Goal: Find specific page/section

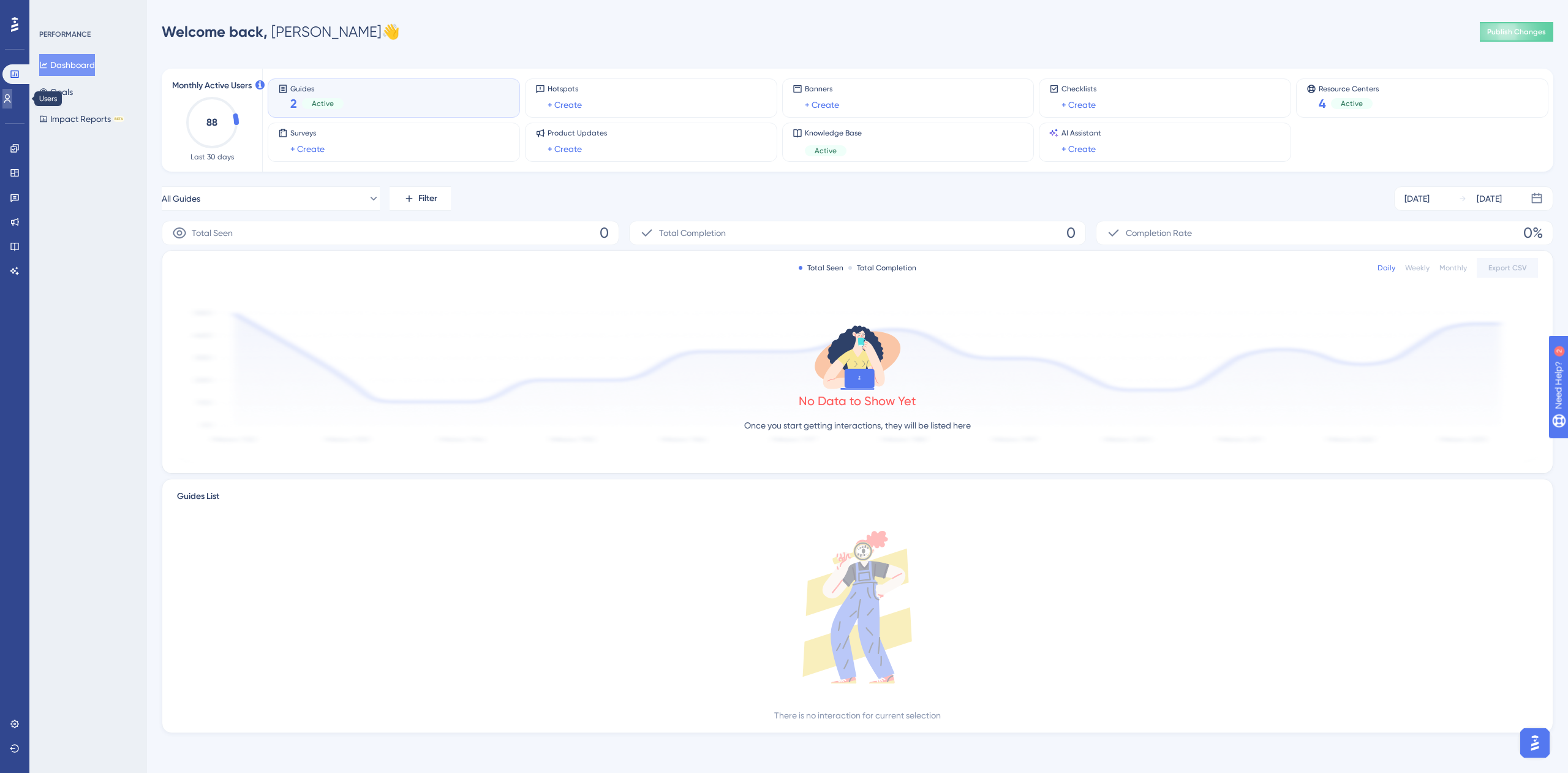
click at [12, 101] on icon at bounding box center [7, 99] width 10 height 10
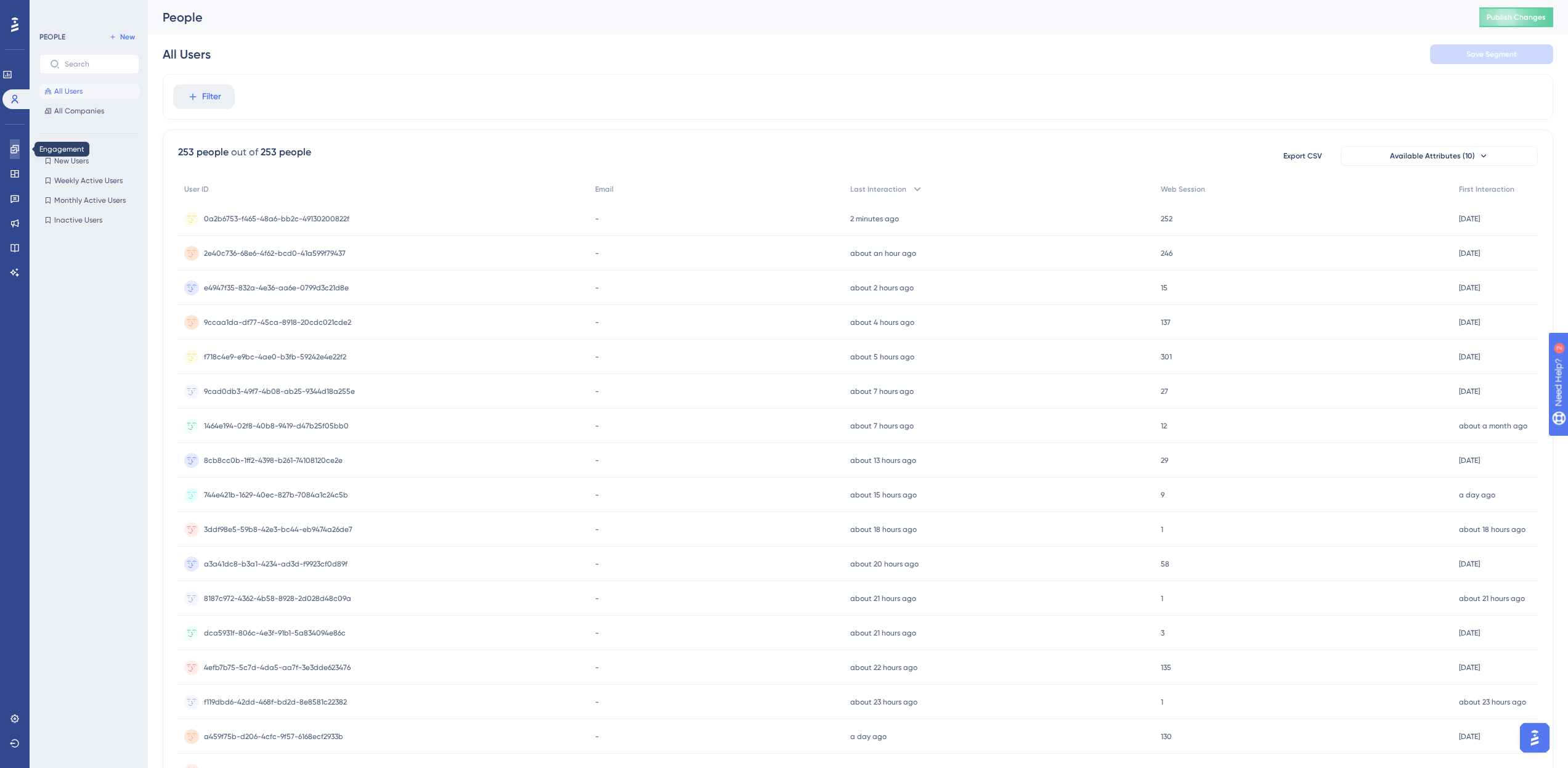
click at [15, 150] on icon at bounding box center [15, 149] width 10 height 10
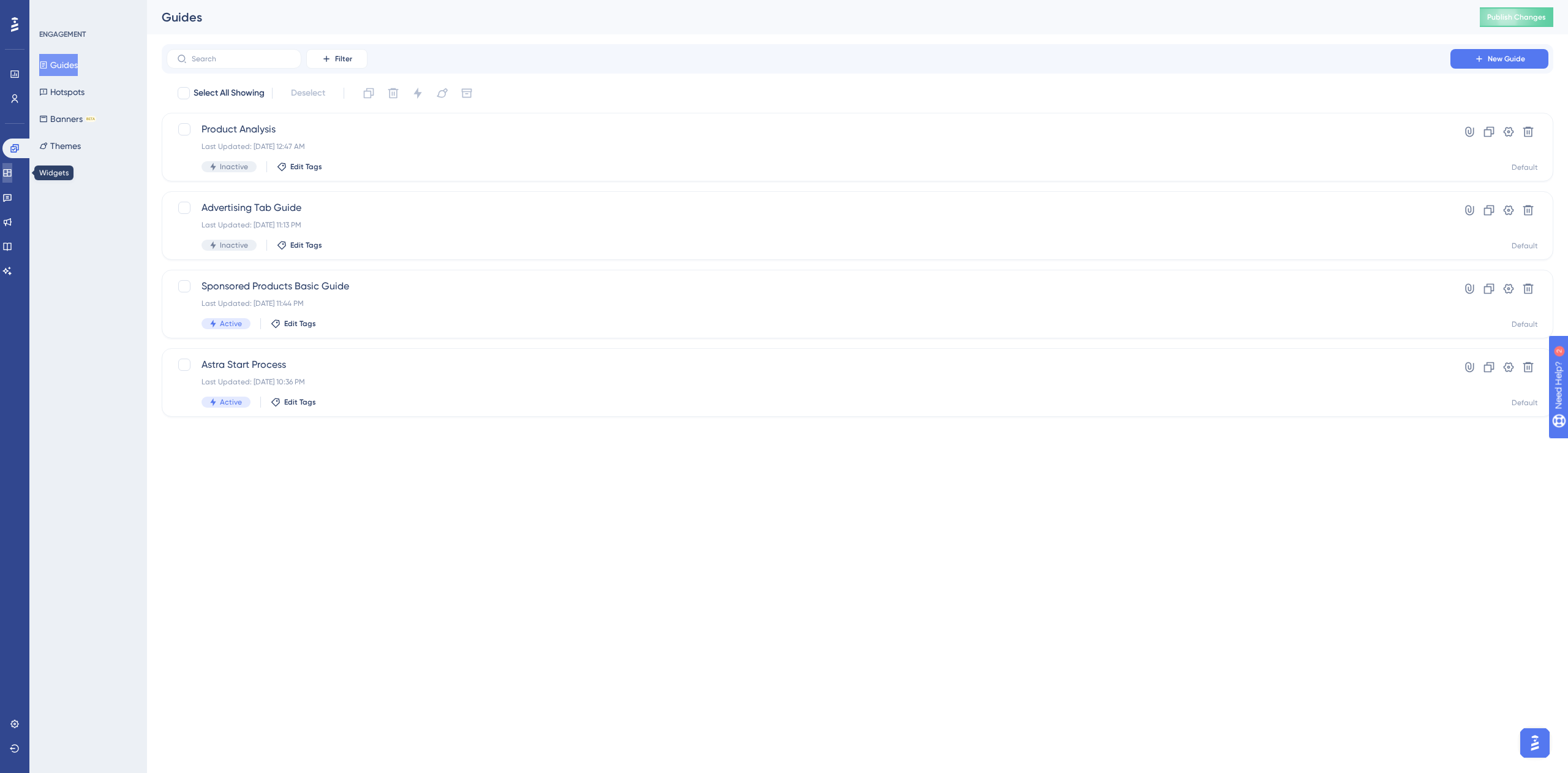
click at [12, 170] on link at bounding box center [7, 173] width 10 height 20
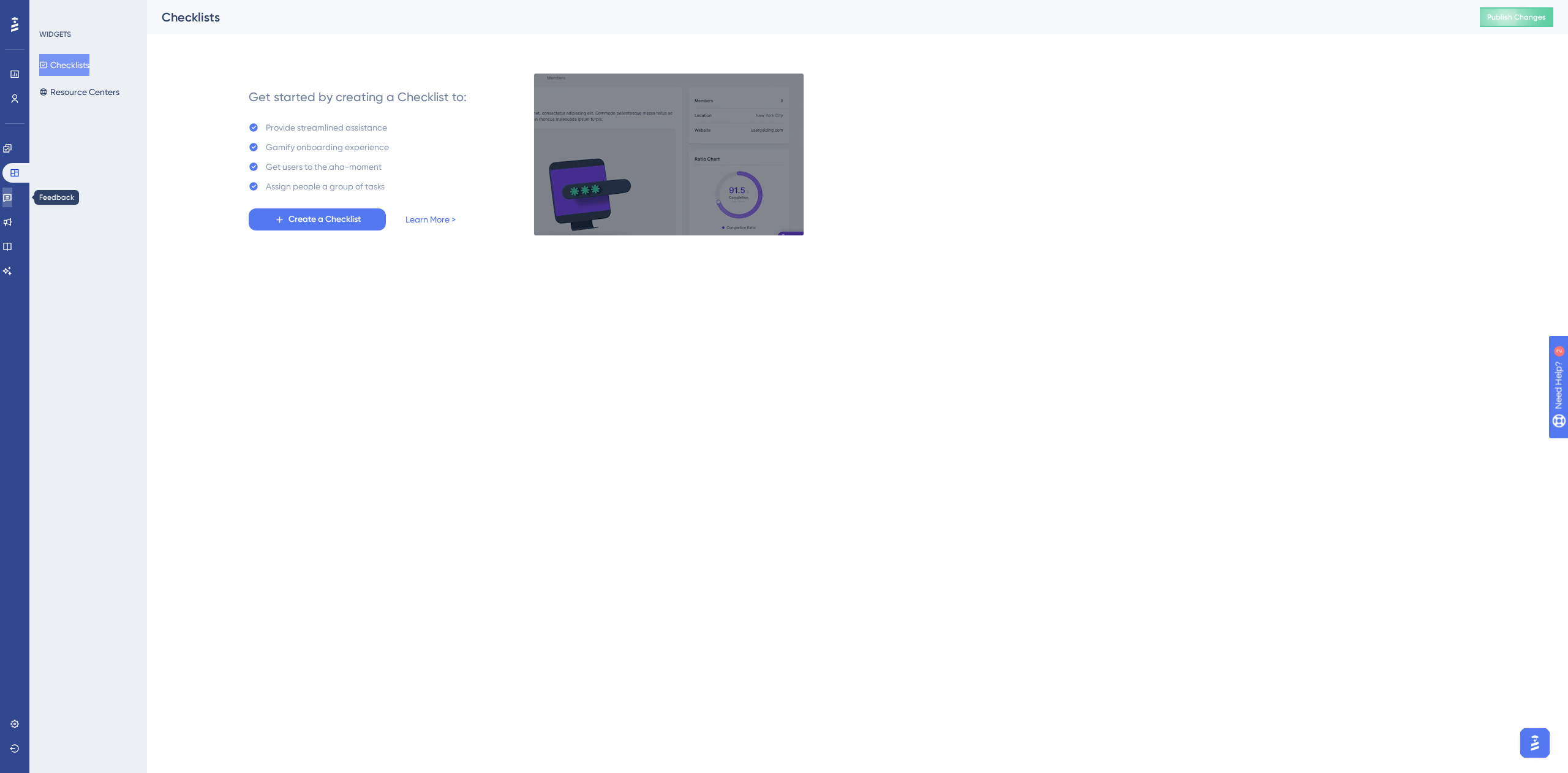
click at [12, 193] on icon at bounding box center [7, 197] width 10 height 10
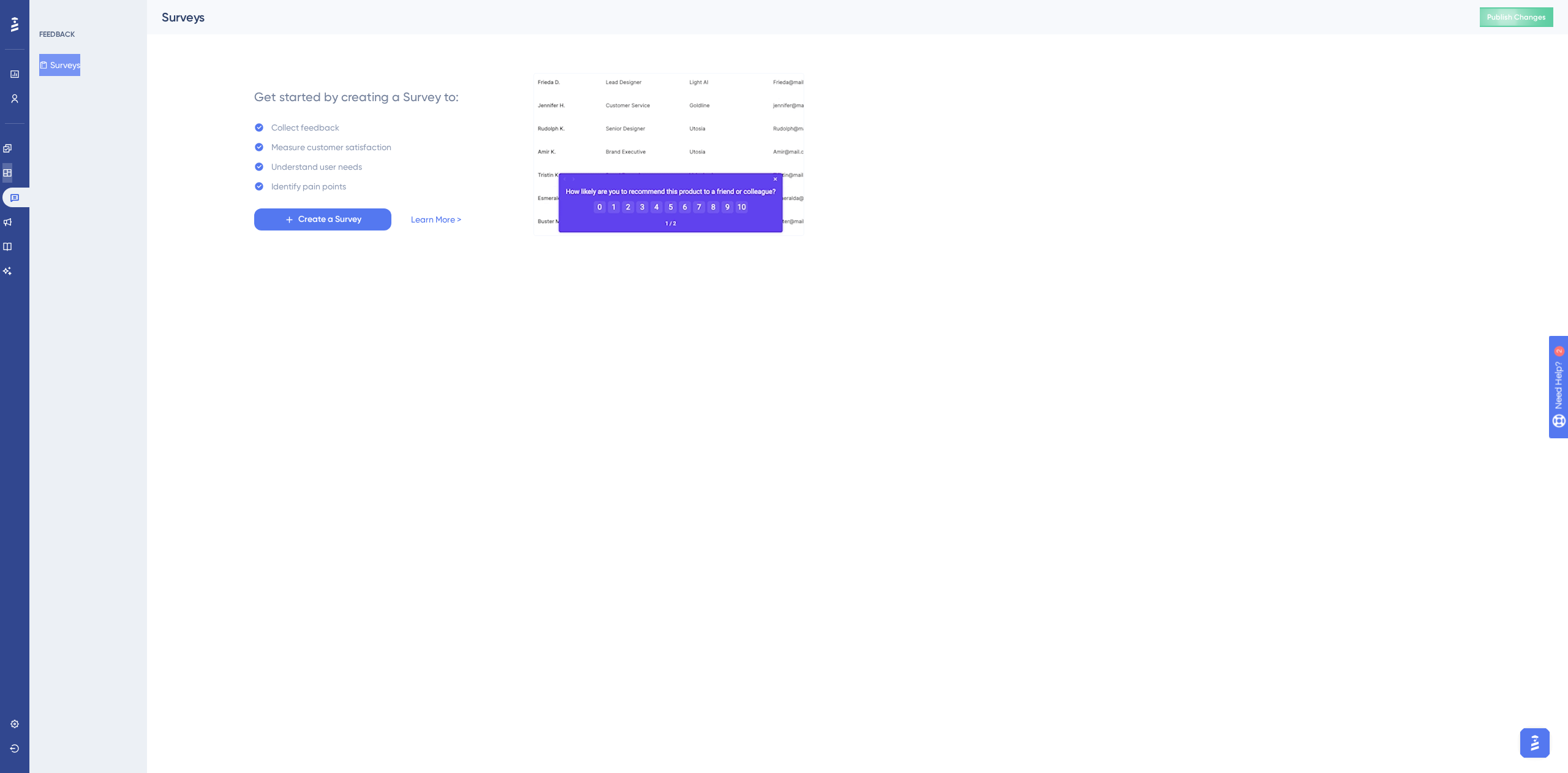
click at [11, 174] on icon at bounding box center [7, 173] width 8 height 8
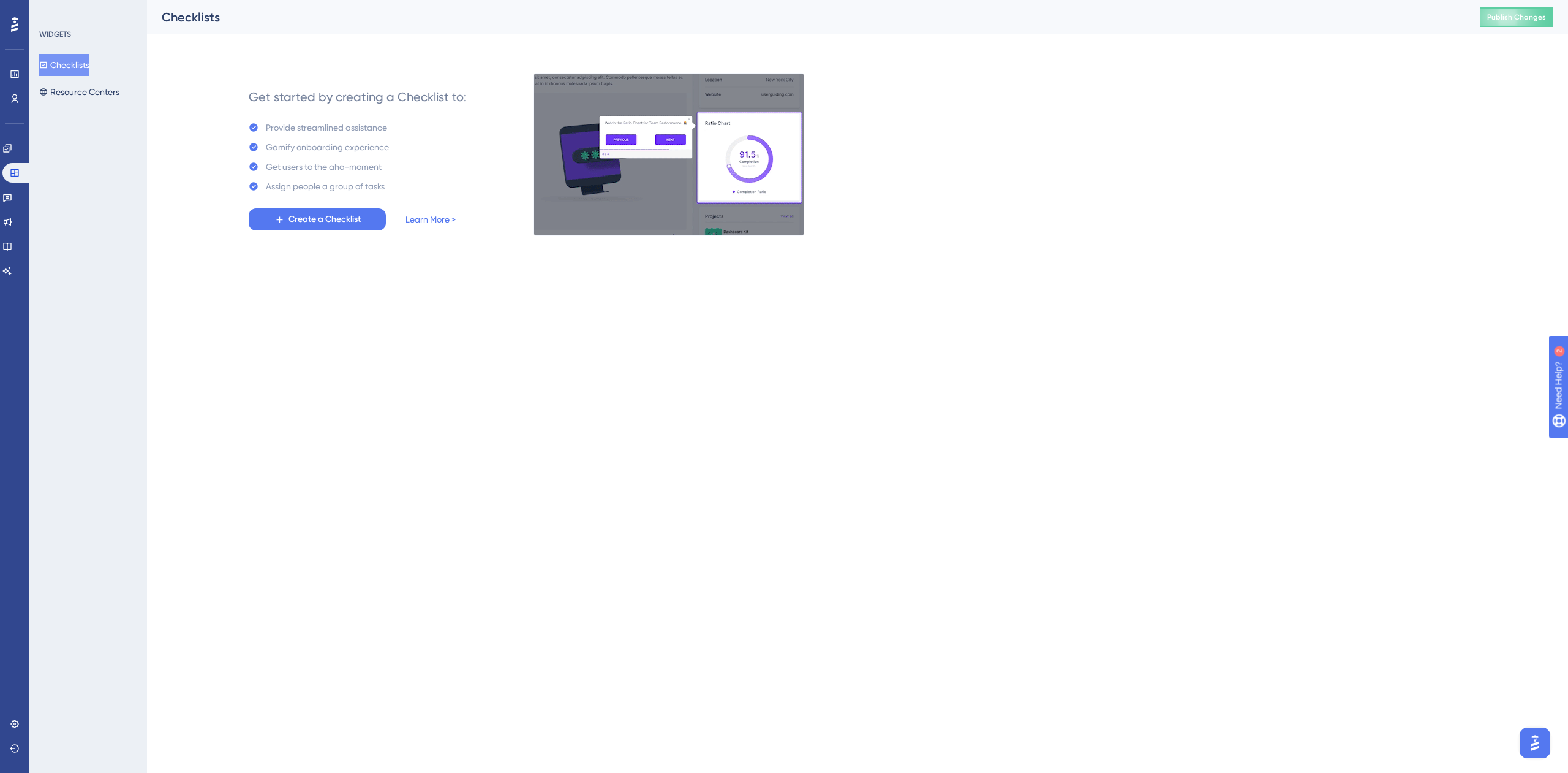
click at [78, 88] on div "✨ Save My Spot!✨" at bounding box center [786, 366] width 1568 height 773
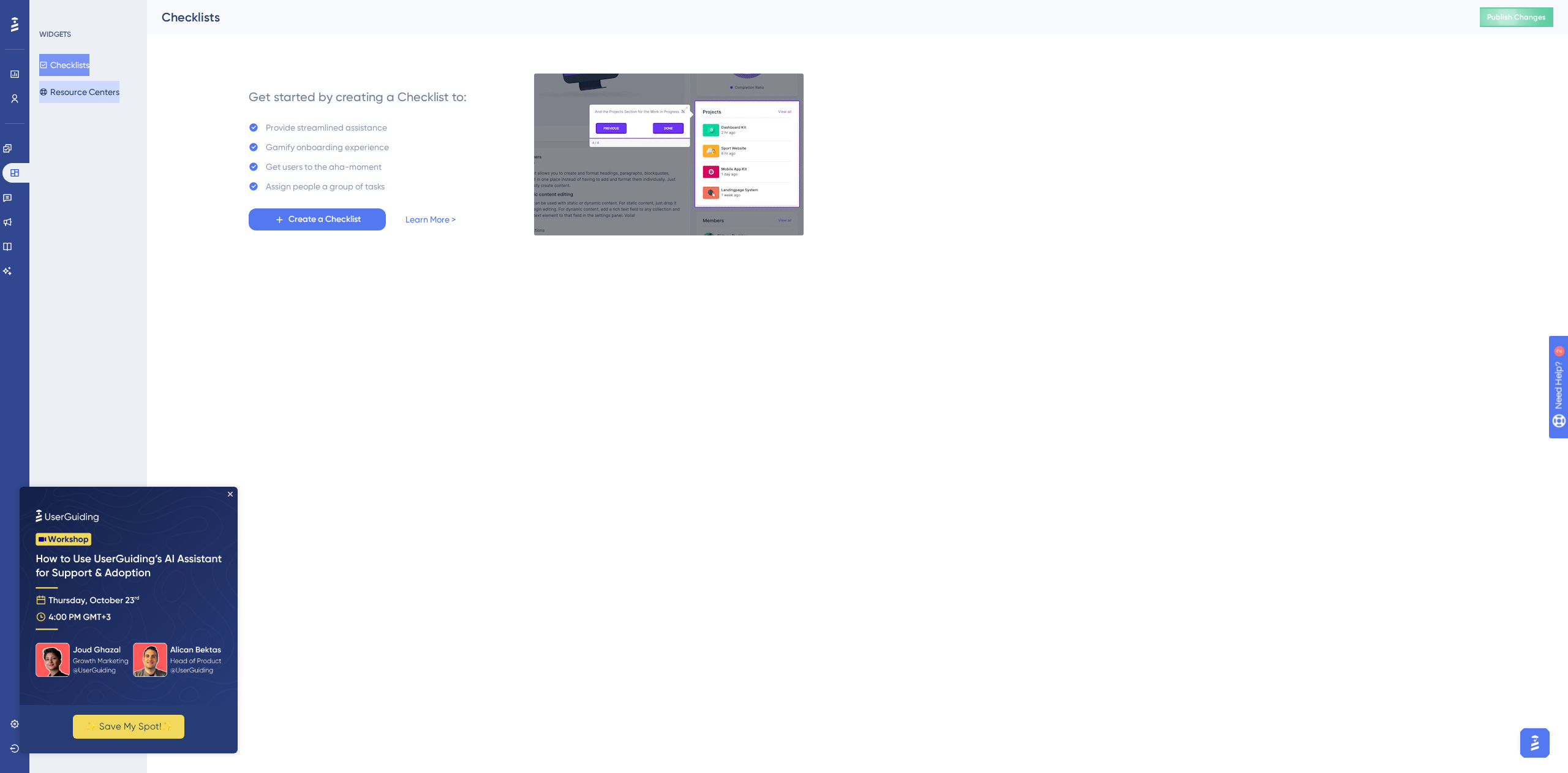
click at [106, 97] on button "Resource Centers" at bounding box center [79, 92] width 80 height 22
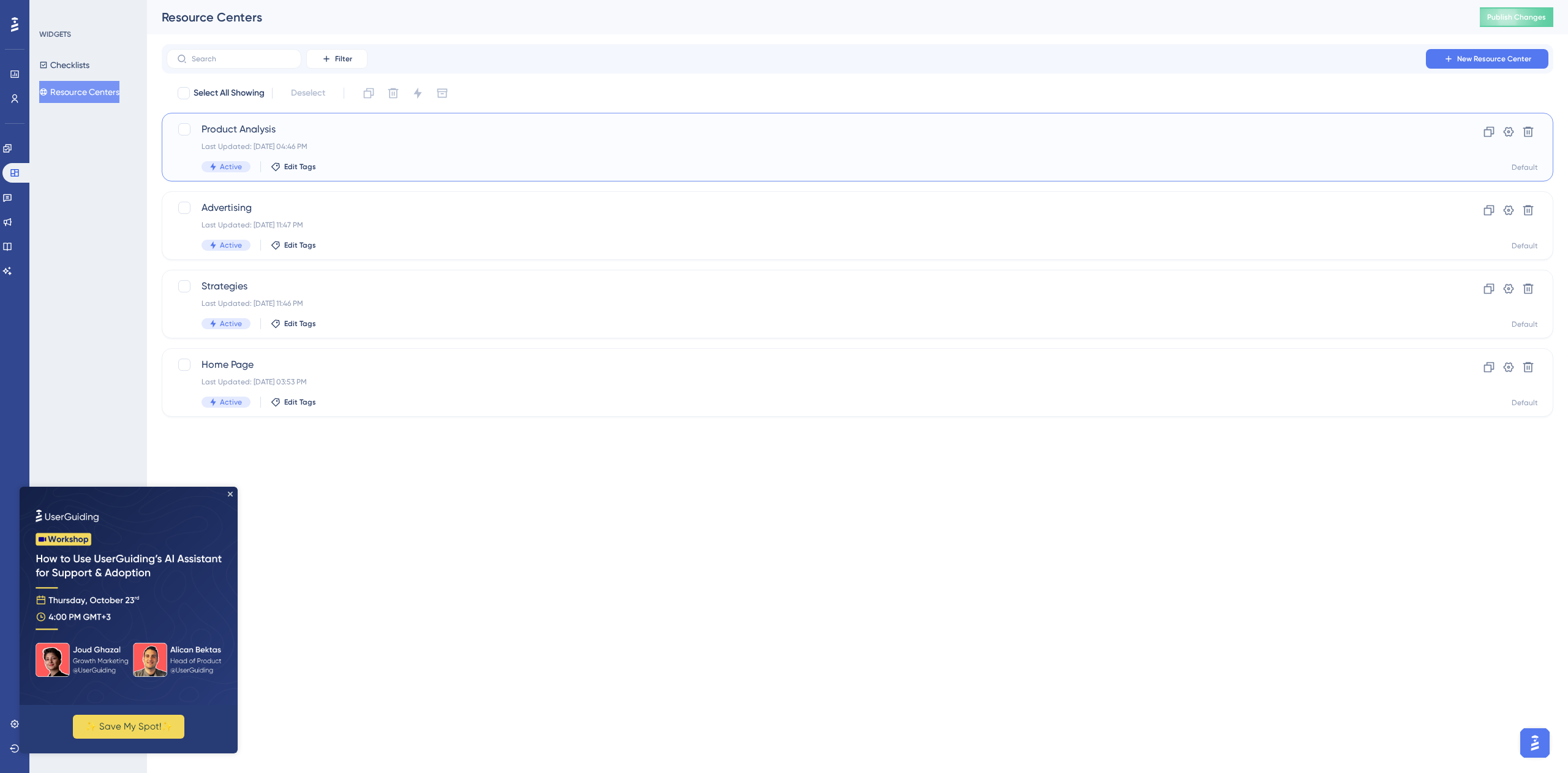
click at [230, 134] on span "Product Analysis" at bounding box center [808, 129] width 1214 height 15
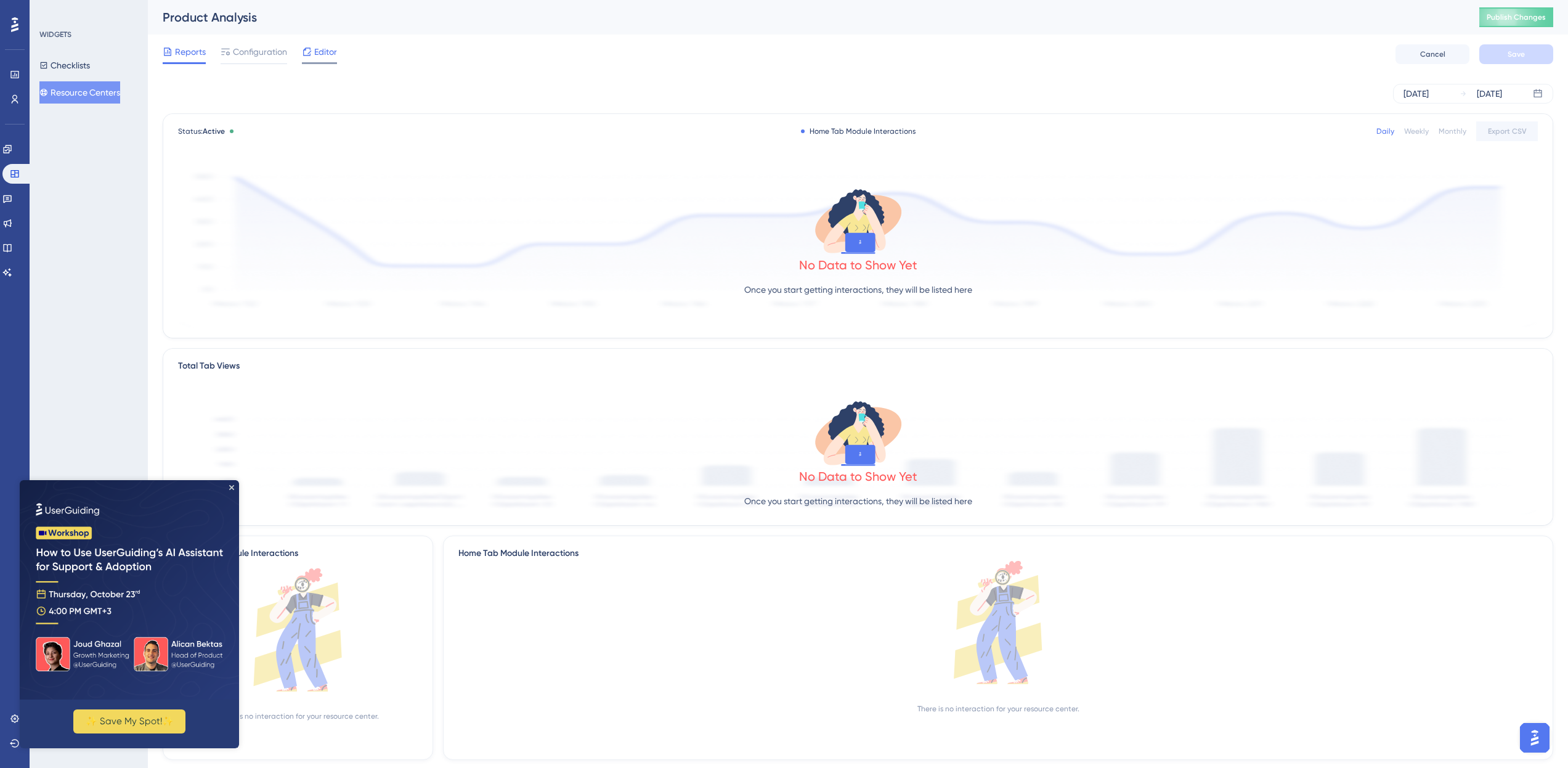
click at [321, 52] on span "Editor" at bounding box center [326, 52] width 23 height 15
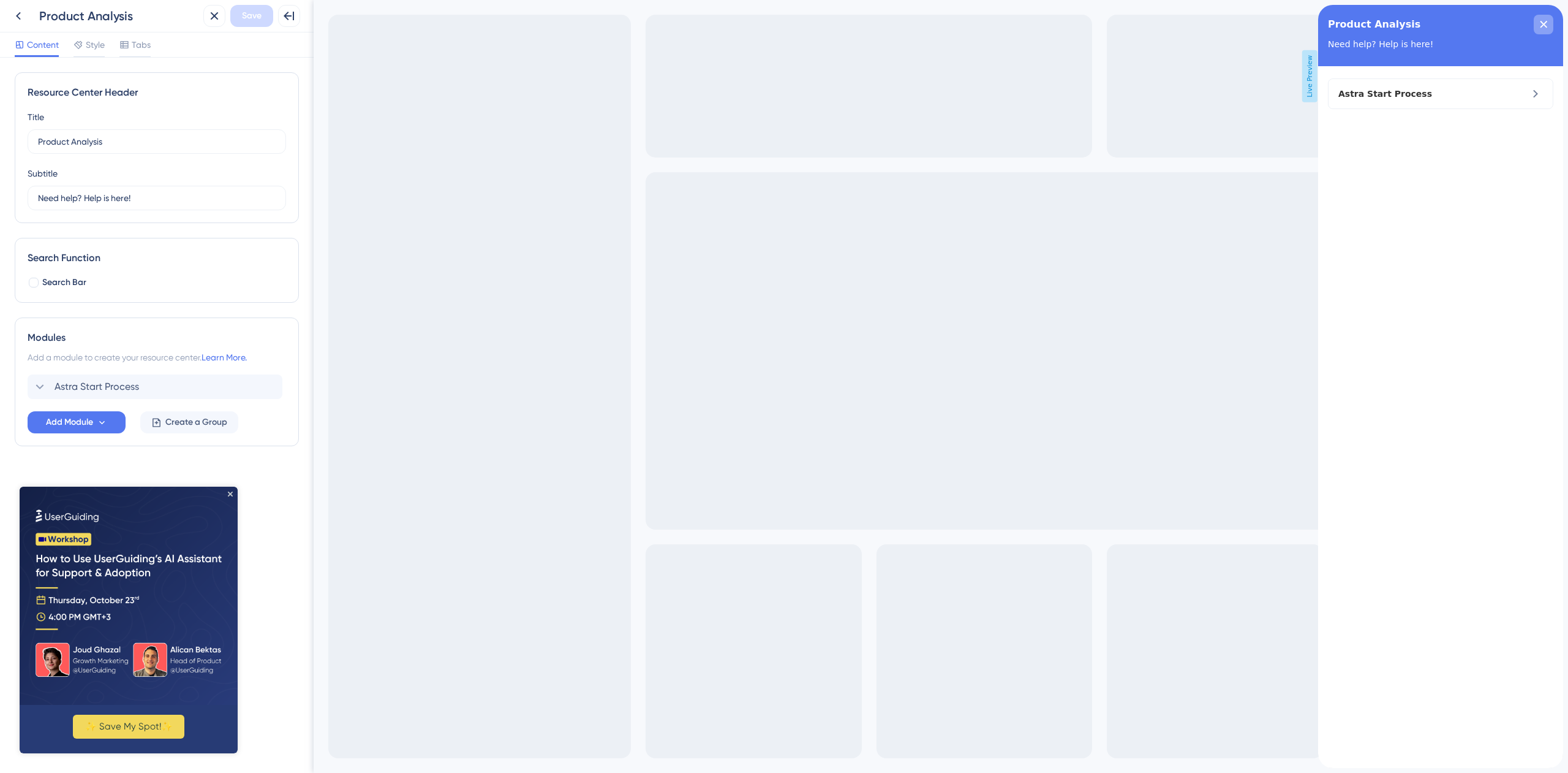
click at [1543, 22] on icon "close resource center" at bounding box center [1544, 24] width 8 height 8
